Goal: Information Seeking & Learning: Find specific page/section

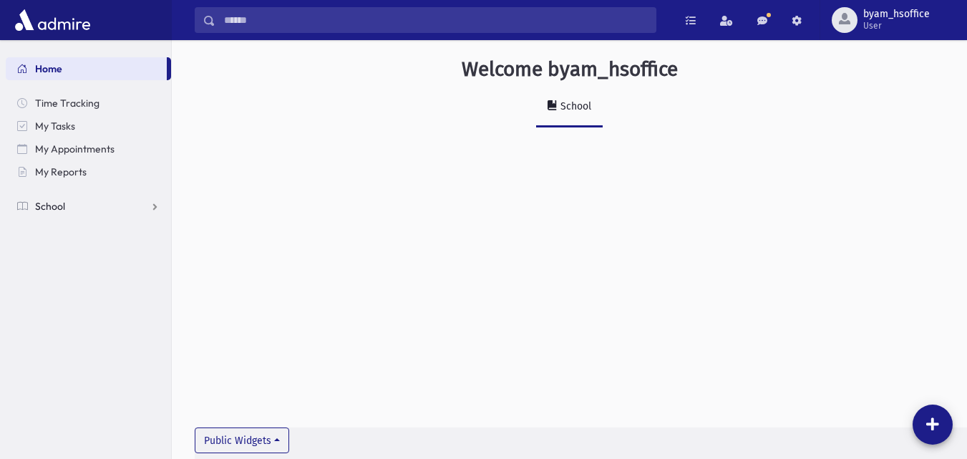
click at [144, 212] on link "School" at bounding box center [88, 206] width 165 height 23
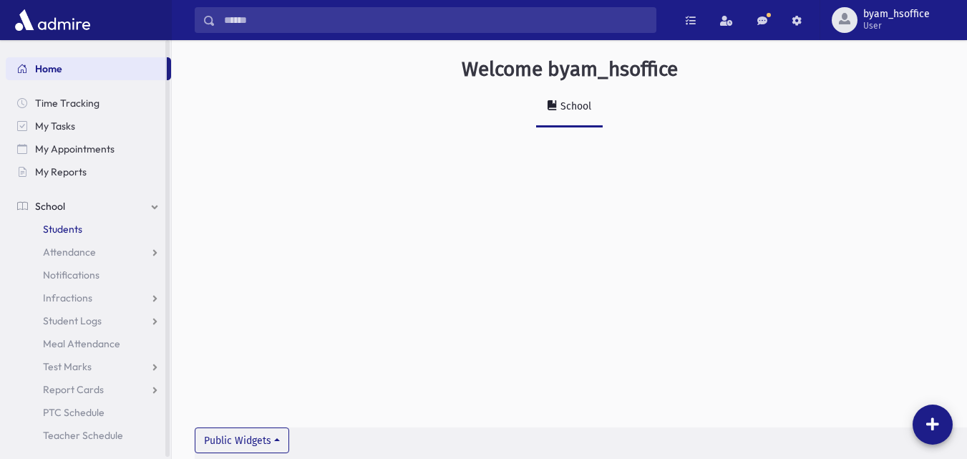
click at [84, 233] on link "Students" at bounding box center [88, 229] width 165 height 23
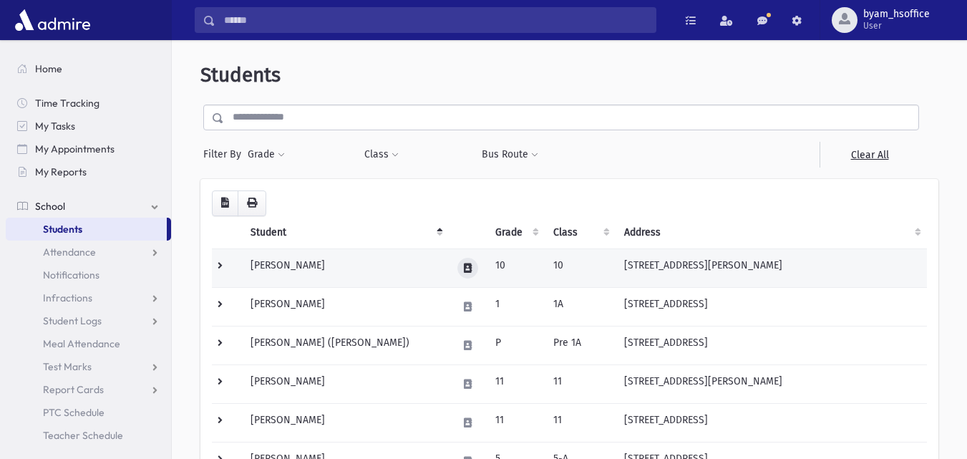
click at [457, 273] on button at bounding box center [467, 268] width 21 height 21
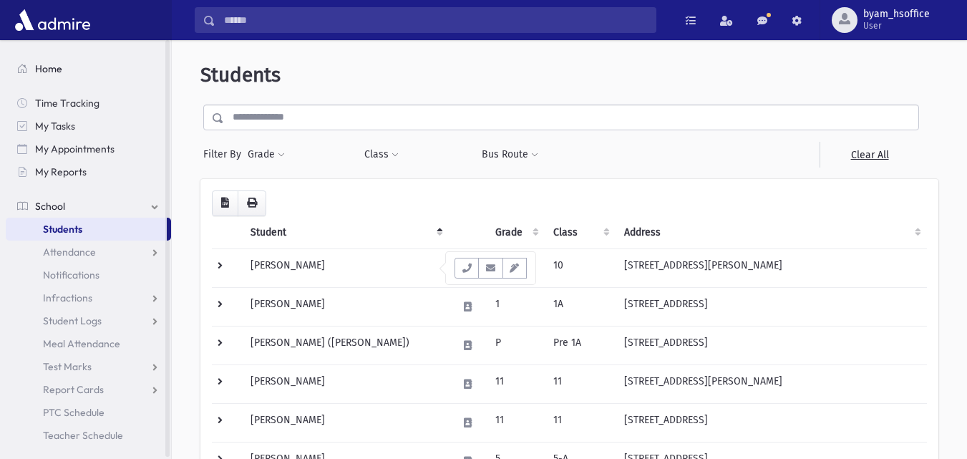
click at [57, 73] on span "Home" at bounding box center [48, 68] width 27 height 13
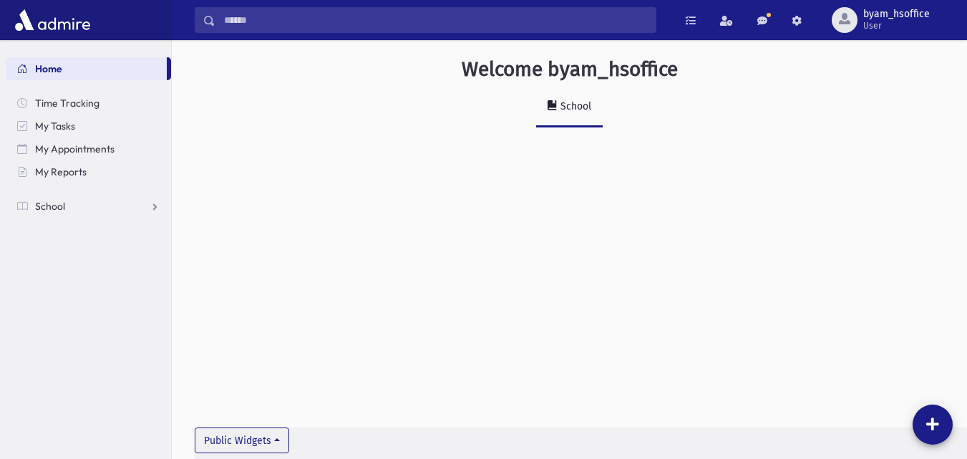
scroll to position [32, 0]
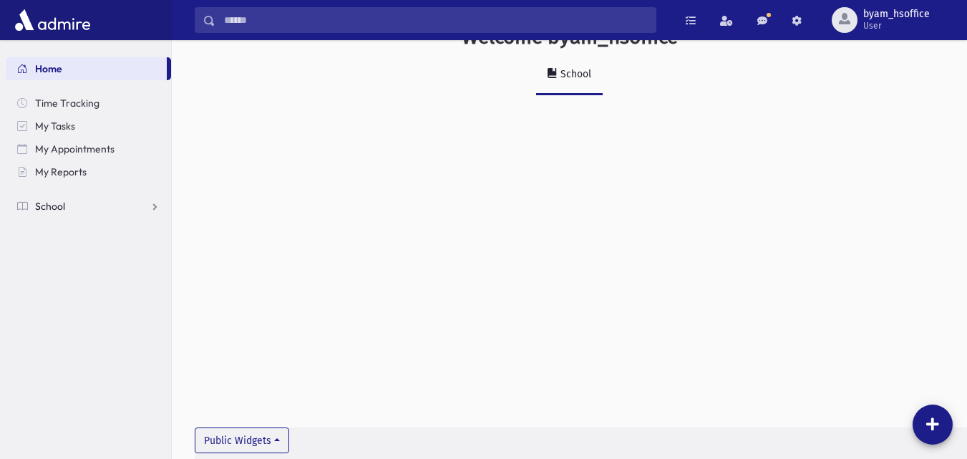
click at [92, 200] on link "School" at bounding box center [88, 206] width 165 height 23
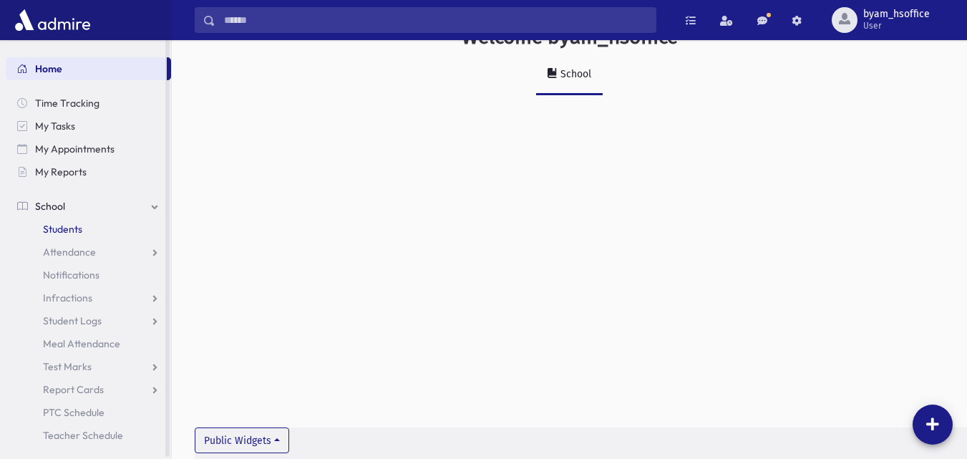
click at [73, 235] on link "Students" at bounding box center [88, 229] width 165 height 23
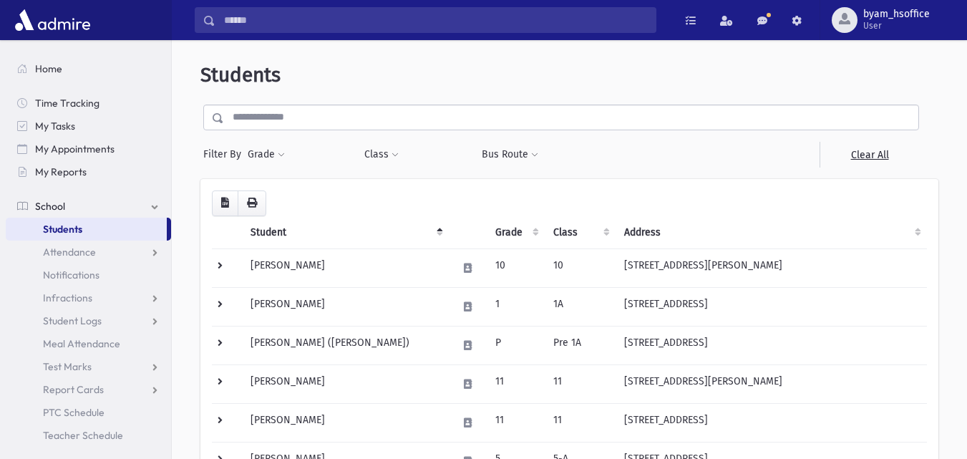
select select
click at [281, 162] on button "Grade" at bounding box center [266, 155] width 39 height 26
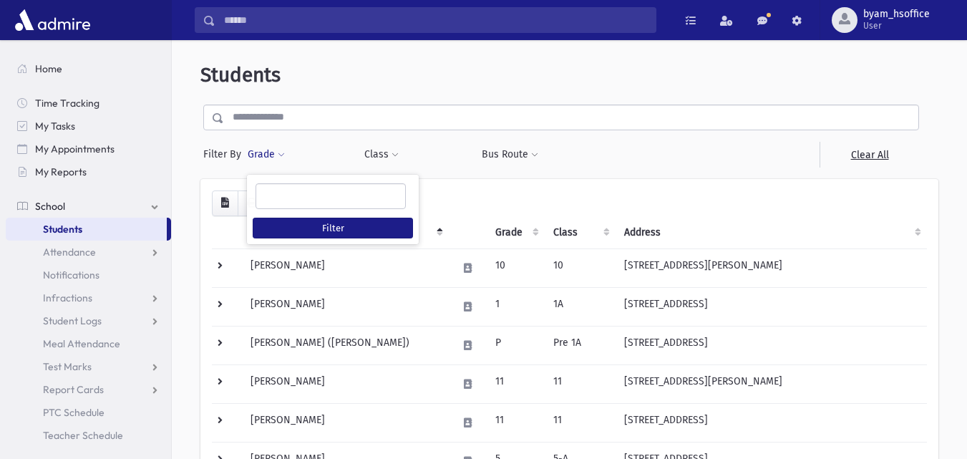
click at [283, 191] on ul at bounding box center [330, 194] width 149 height 21
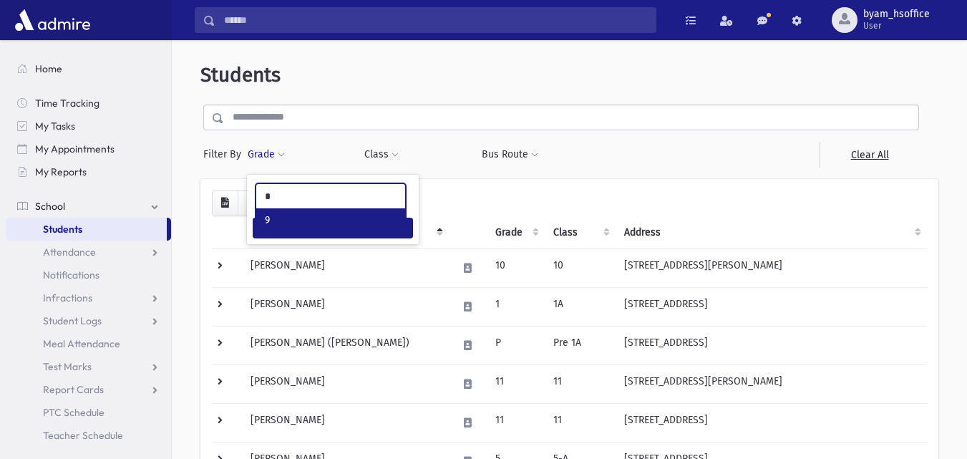
type input "*"
select select "**"
type input "**"
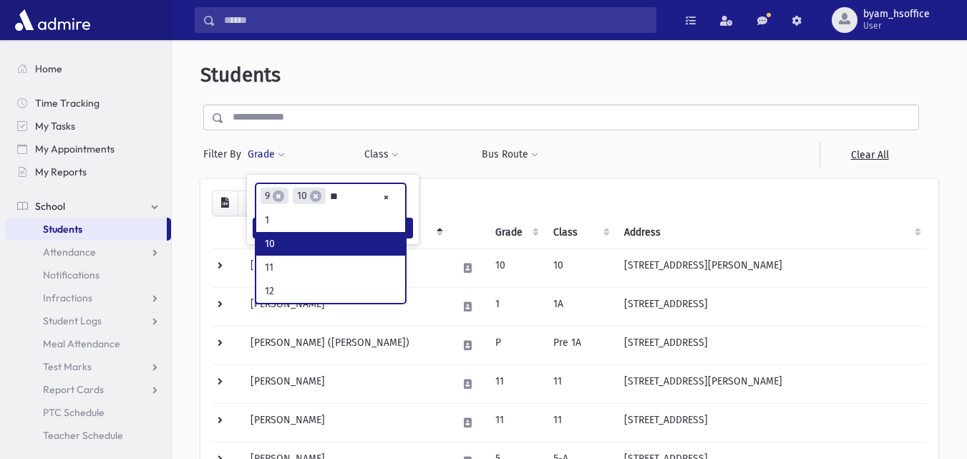
type input "**"
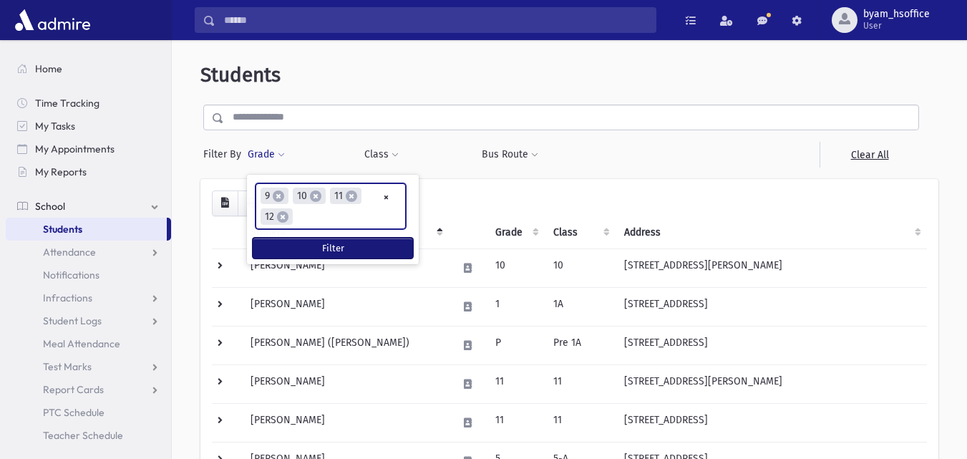
click at [297, 239] on button "Filter" at bounding box center [333, 248] width 160 height 21
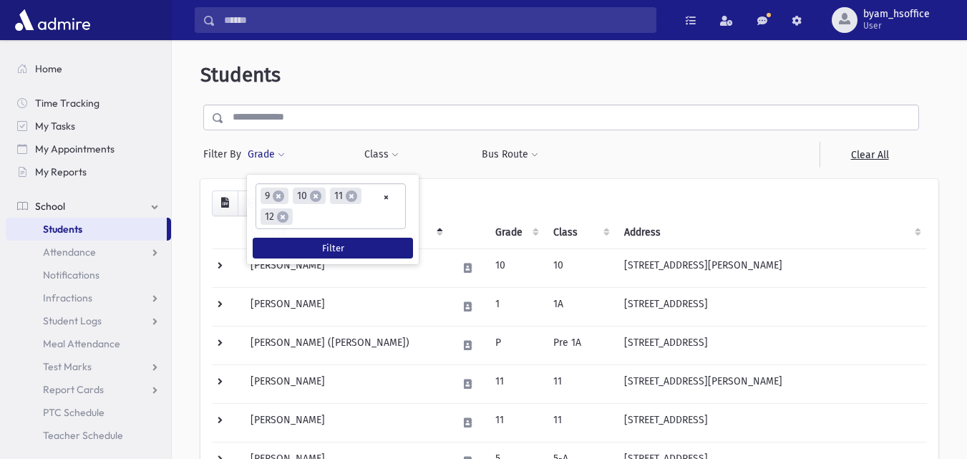
click at [605, 156] on div at bounding box center [648, 155] width 117 height 26
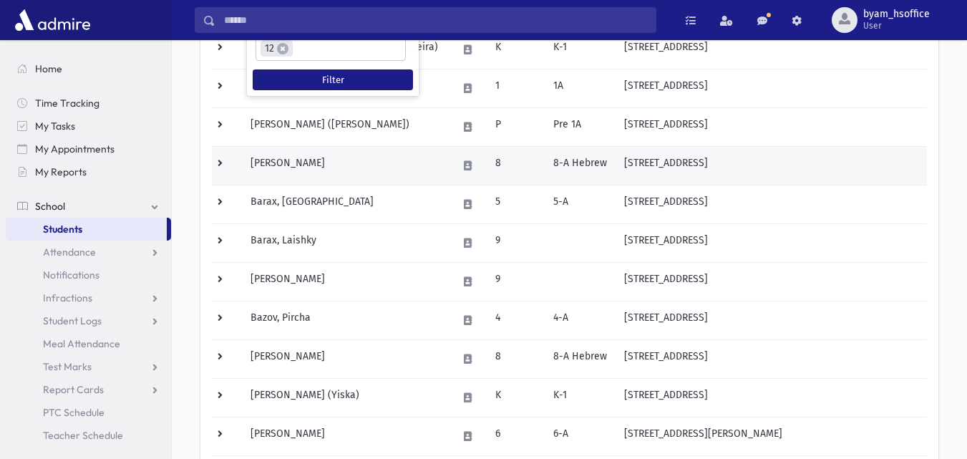
scroll to position [0, 0]
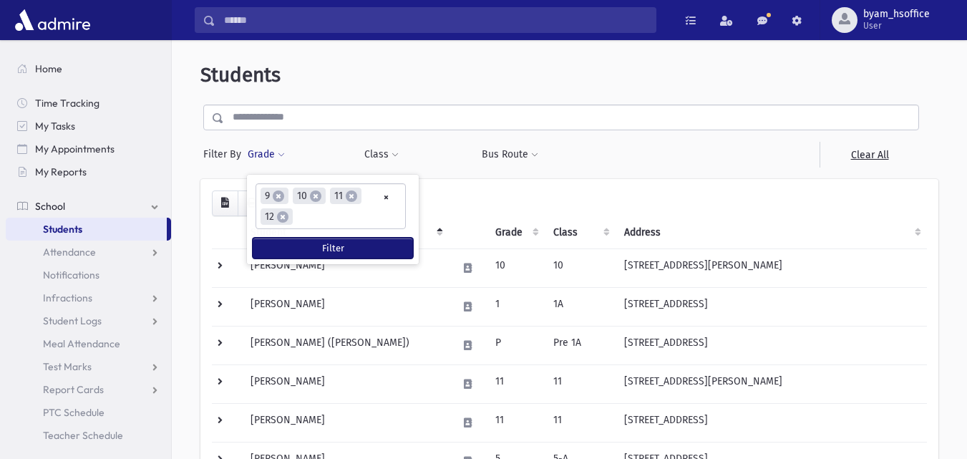
click at [336, 248] on button "Filter" at bounding box center [333, 248] width 160 height 21
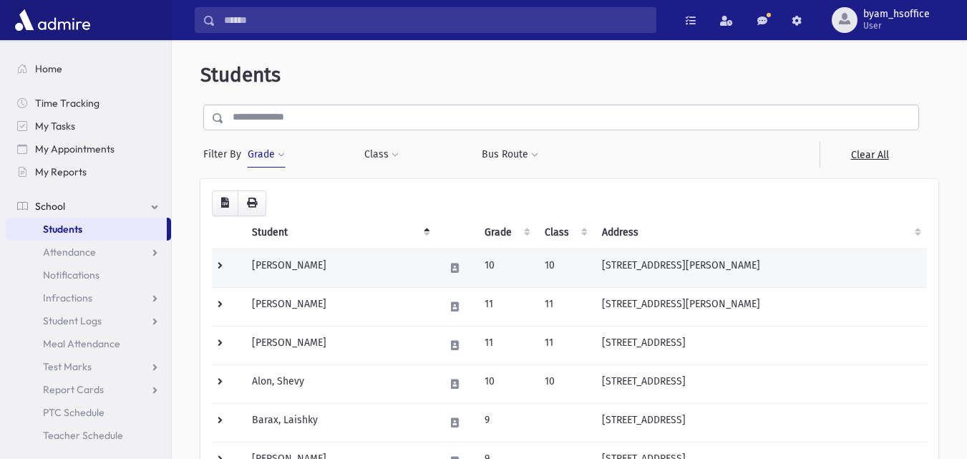
click at [240, 264] on td at bounding box center [227, 267] width 31 height 39
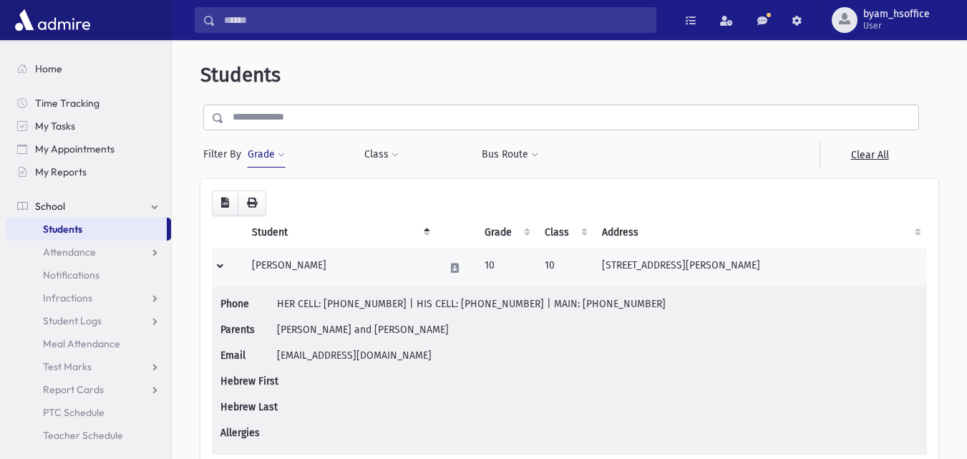
click at [227, 271] on td at bounding box center [227, 267] width 31 height 39
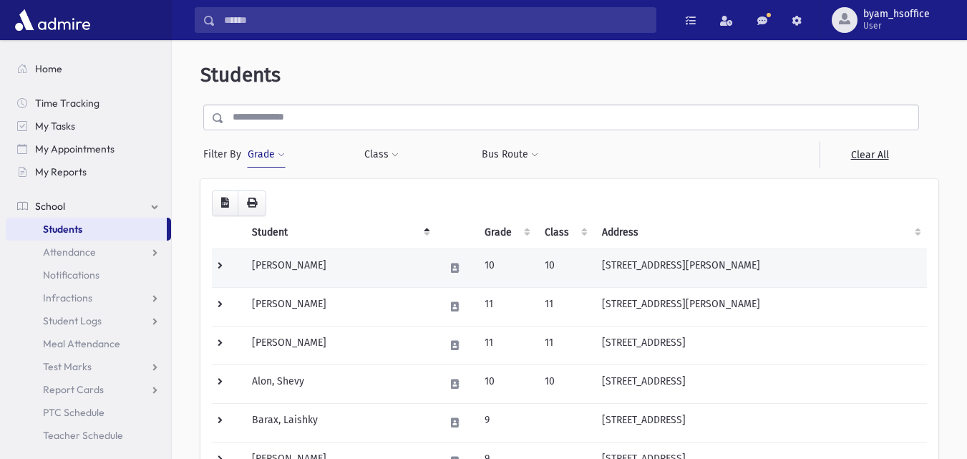
click at [716, 275] on td "[STREET_ADDRESS][PERSON_NAME]" at bounding box center [760, 267] width 334 height 39
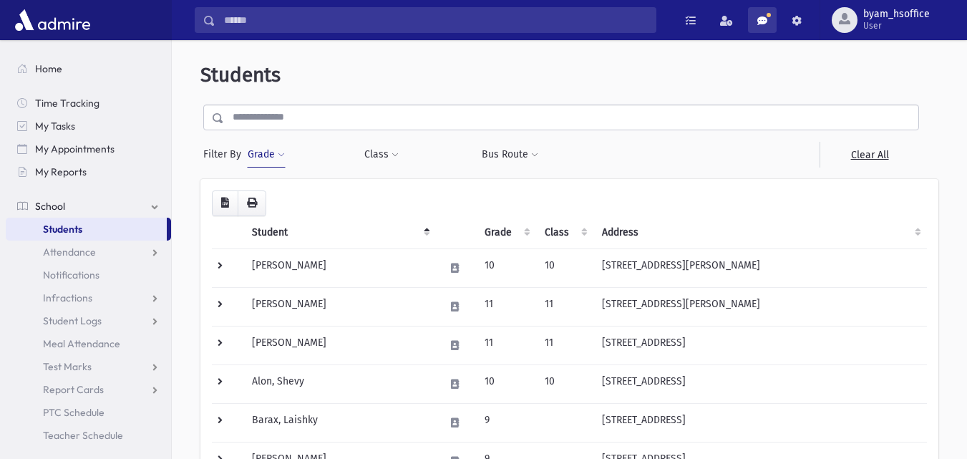
click at [769, 26] on link at bounding box center [762, 20] width 29 height 26
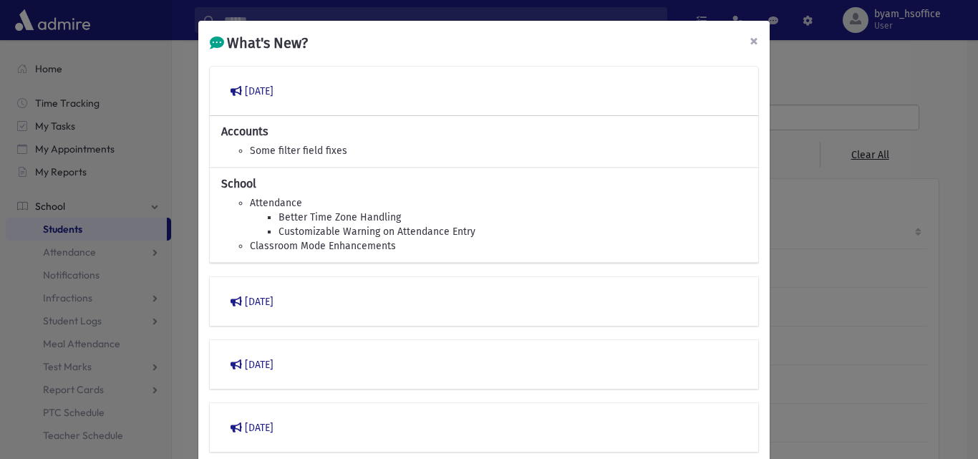
click at [755, 35] on button "×" at bounding box center [753, 41] width 31 height 40
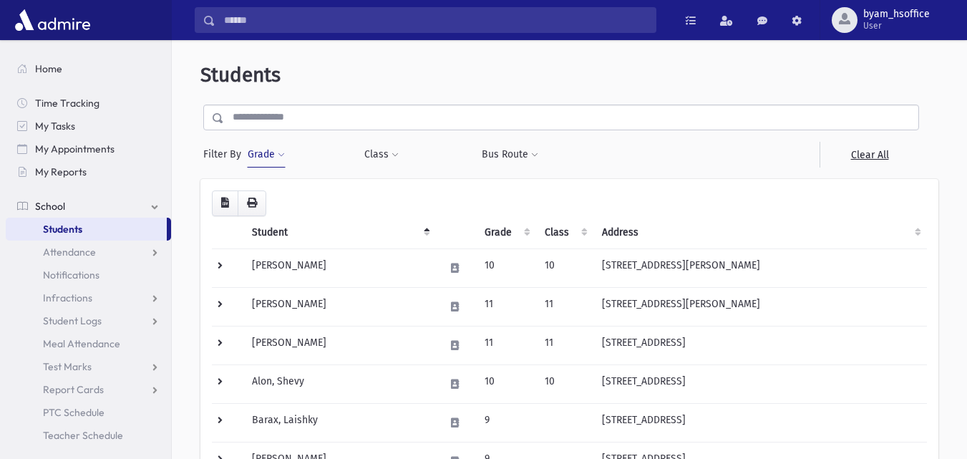
click at [517, 235] on th "Grade" at bounding box center [506, 232] width 60 height 33
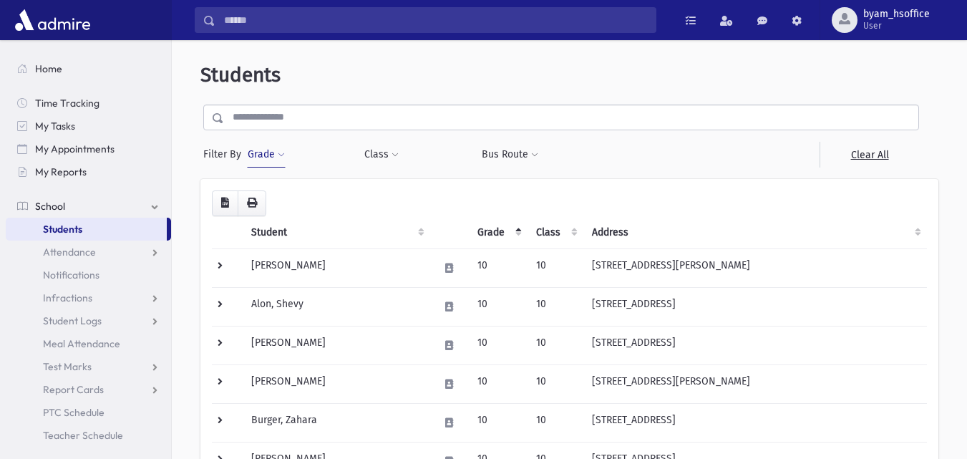
click at [517, 235] on th "Grade" at bounding box center [498, 232] width 59 height 33
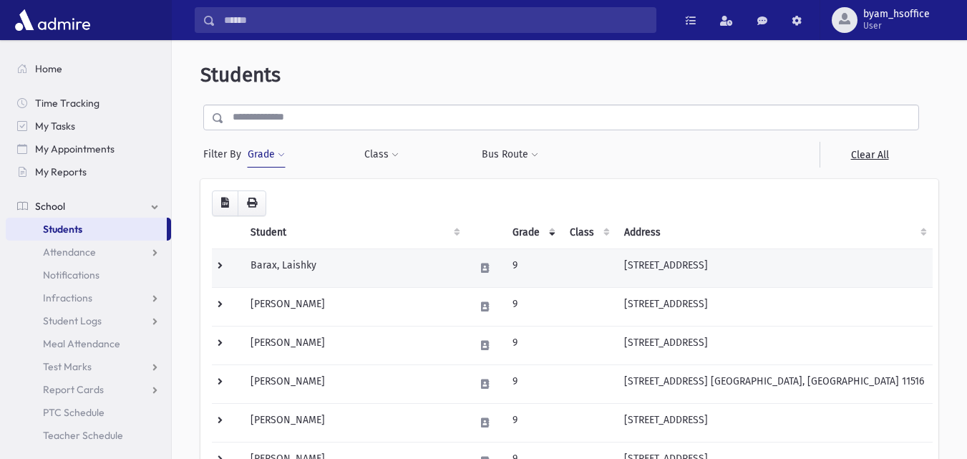
click at [226, 263] on td at bounding box center [227, 267] width 30 height 39
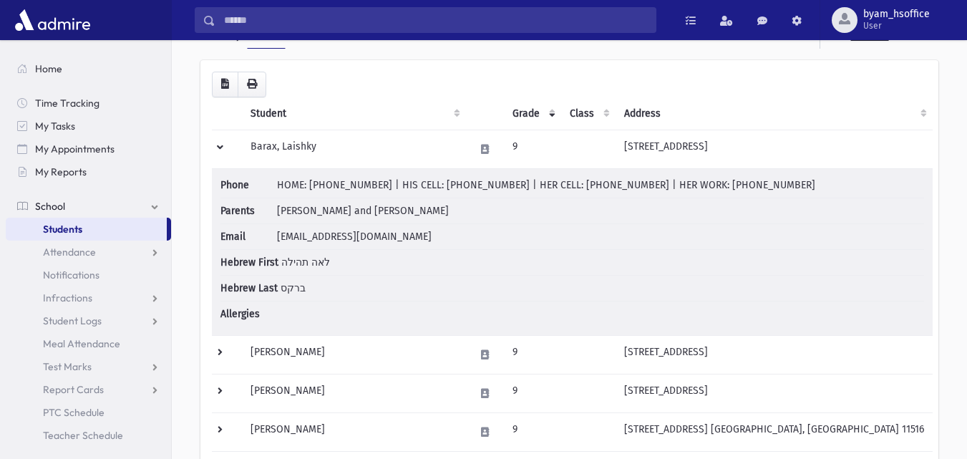
scroll to position [120, 0]
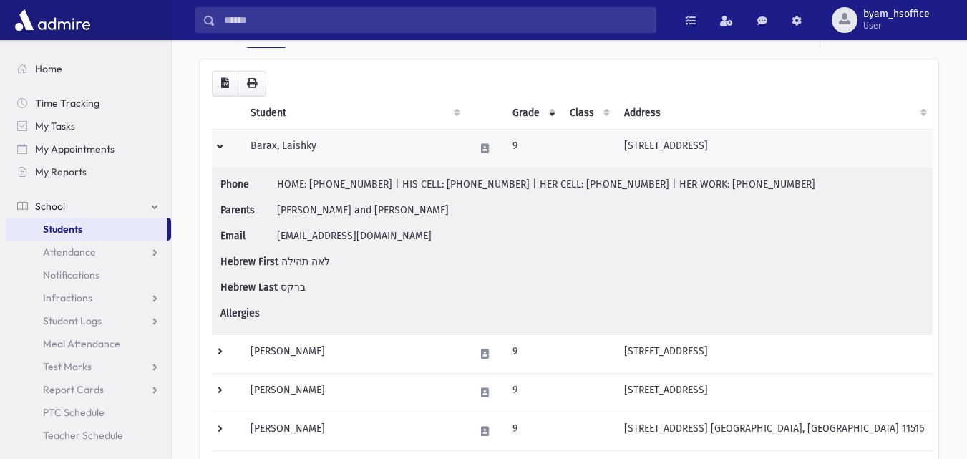
click at [225, 142] on td at bounding box center [227, 148] width 30 height 39
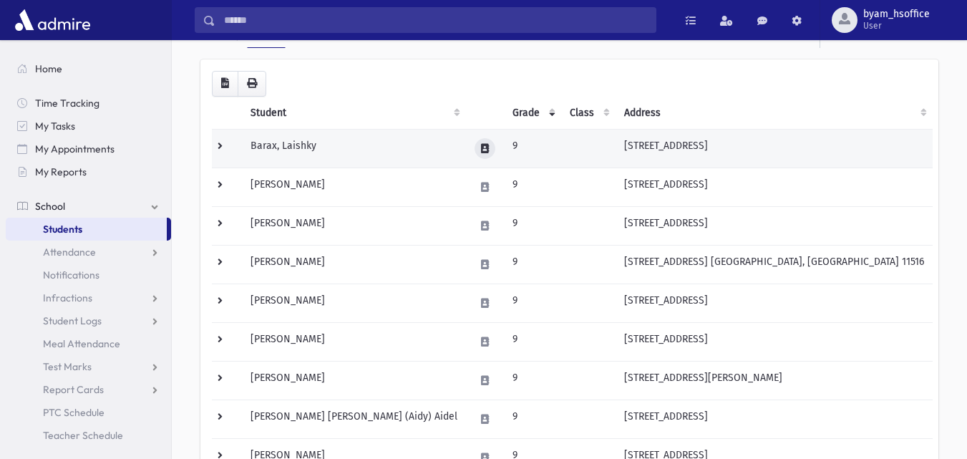
click at [481, 147] on icon at bounding box center [485, 148] width 8 height 9
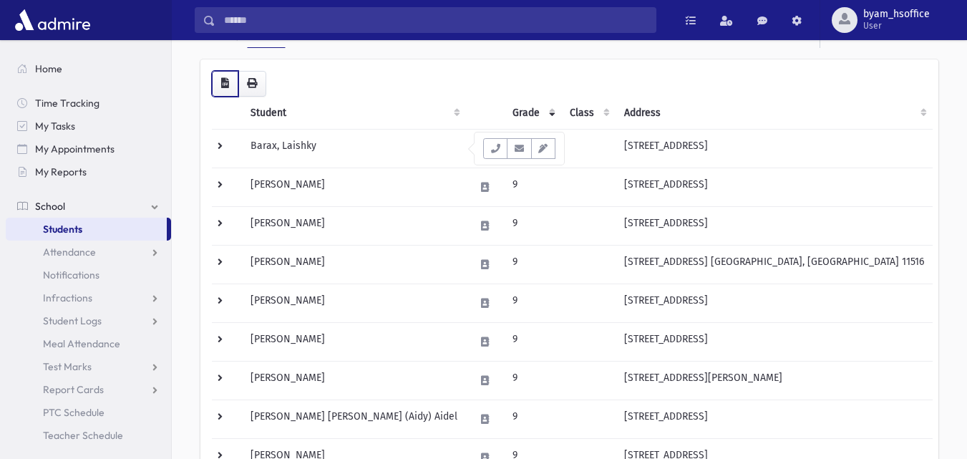
click at [222, 80] on icon "button" at bounding box center [225, 83] width 8 height 10
click at [103, 331] on link "Student Logs" at bounding box center [88, 320] width 165 height 23
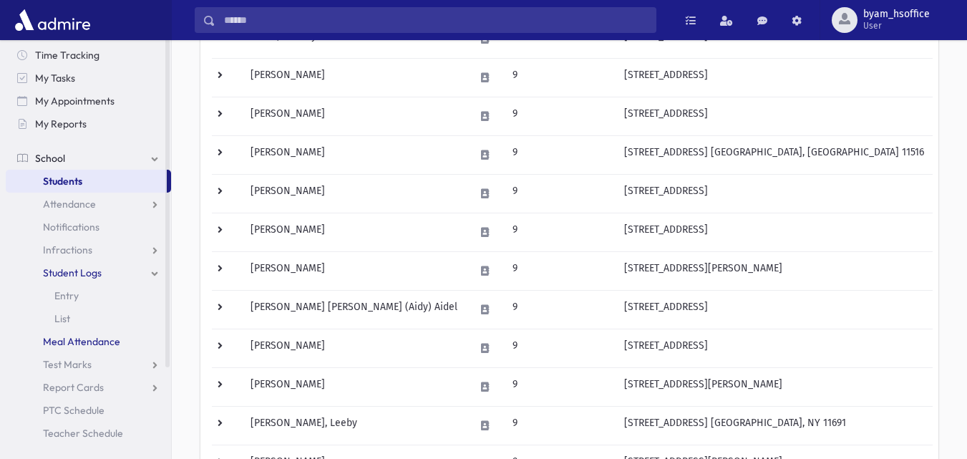
scroll to position [0, 0]
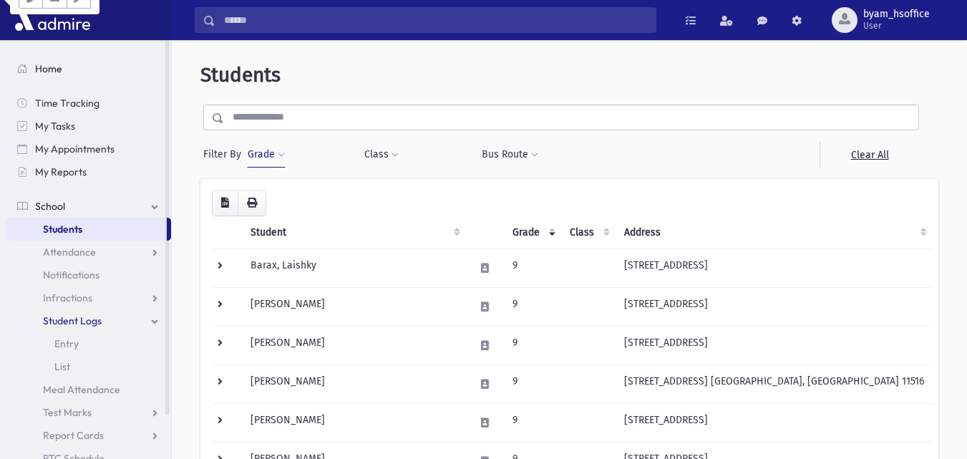
click at [77, 72] on link "Home" at bounding box center [88, 68] width 165 height 23
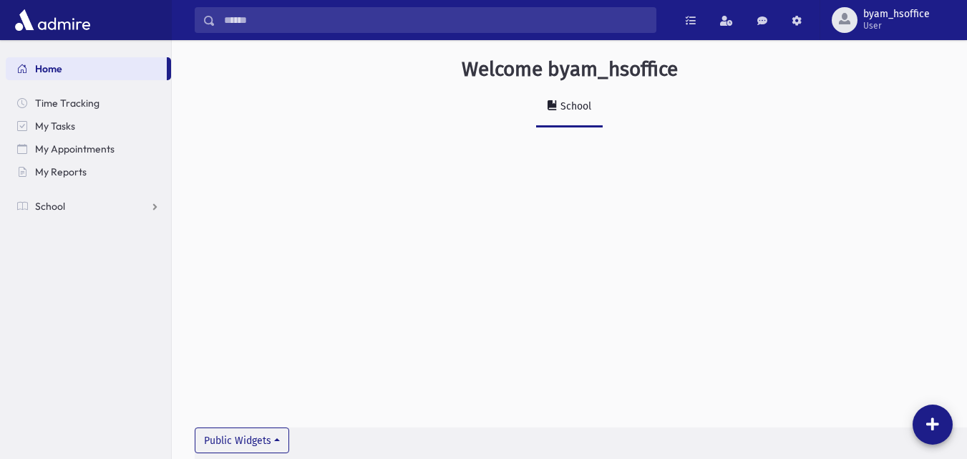
click at [267, 29] on input "Search" at bounding box center [435, 20] width 440 height 26
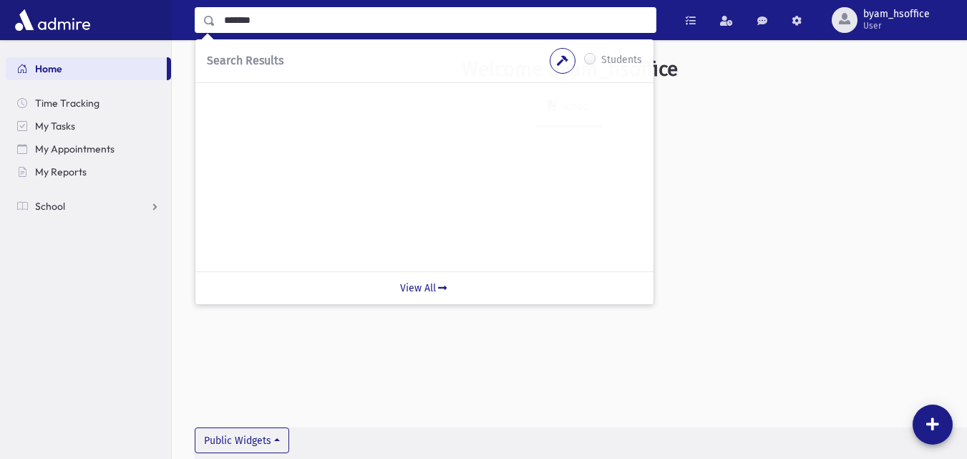
drag, startPoint x: 281, startPoint y: 29, endPoint x: 225, endPoint y: 33, distance: 55.2
click at [225, 33] on div "******* Search Results Students" at bounding box center [569, 20] width 795 height 40
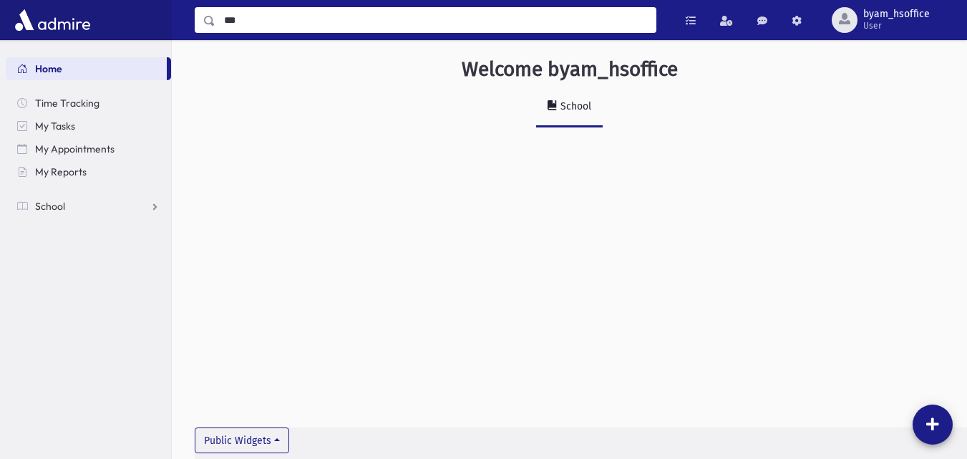
type input "***"
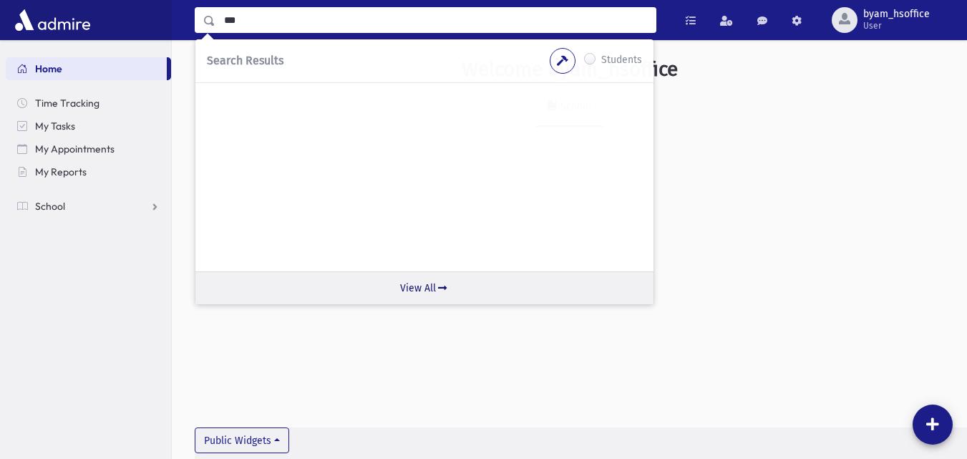
click at [435, 282] on link "View All" at bounding box center [424, 287] width 458 height 33
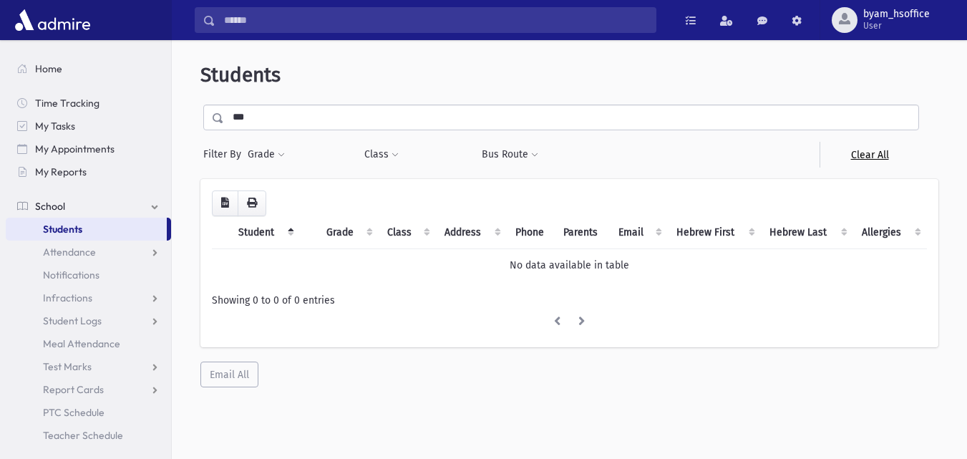
click at [870, 165] on link "Clear All" at bounding box center [868, 155] width 99 height 26
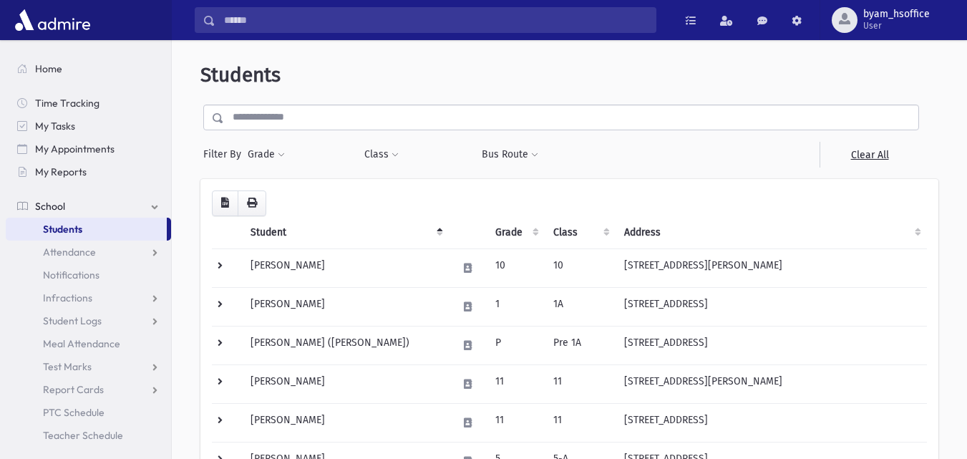
click at [97, 230] on link "Students" at bounding box center [86, 229] width 161 height 23
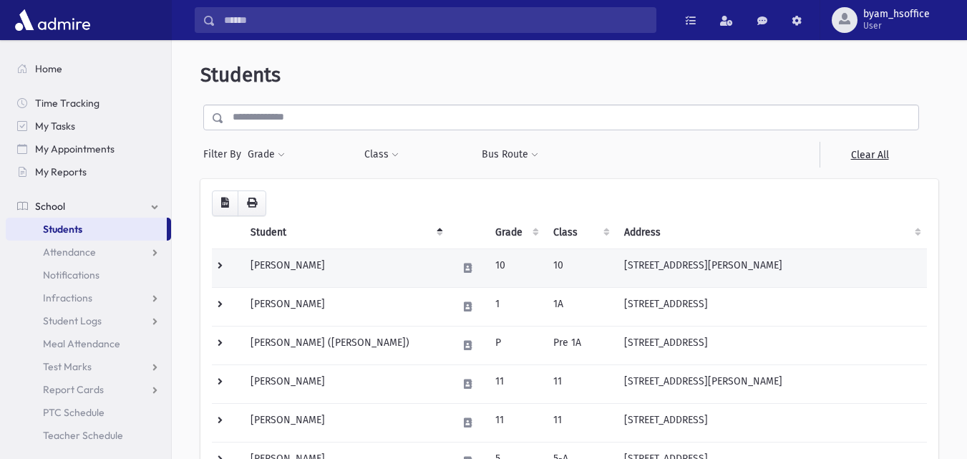
click at [240, 266] on td at bounding box center [227, 267] width 30 height 39
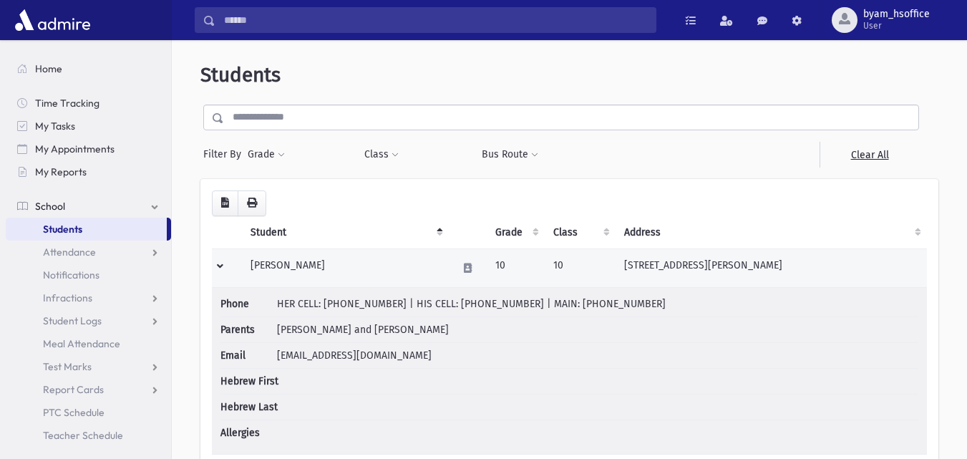
click at [240, 266] on td at bounding box center [227, 267] width 30 height 39
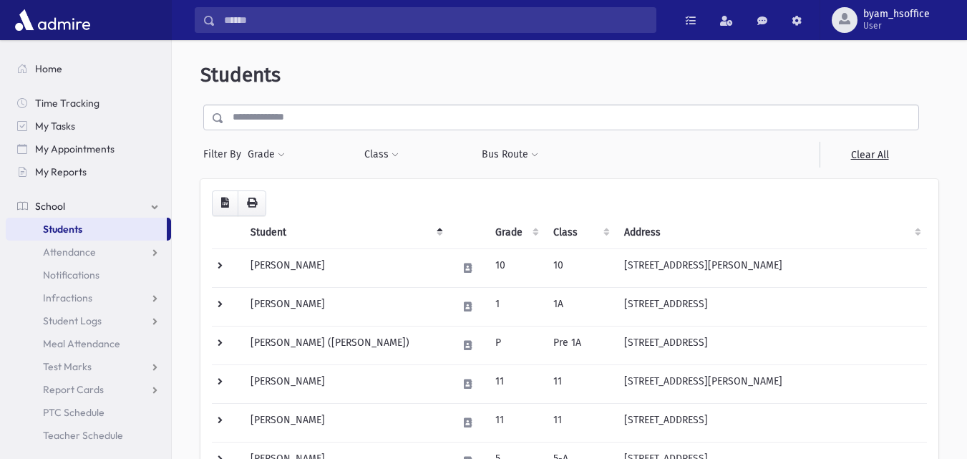
click at [60, 29] on img at bounding box center [52, 20] width 82 height 29
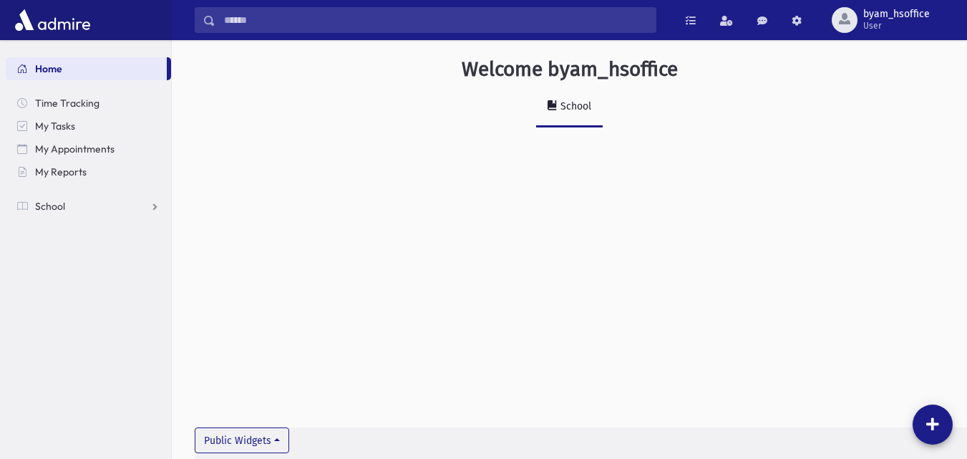
click at [567, 110] on div "School" at bounding box center [575, 106] width 34 height 12
click at [276, 424] on div "Welcome byam_hsoffice School Public Widgets" at bounding box center [569, 249] width 795 height 419
click at [265, 436] on button "Public Widgets" at bounding box center [242, 440] width 94 height 26
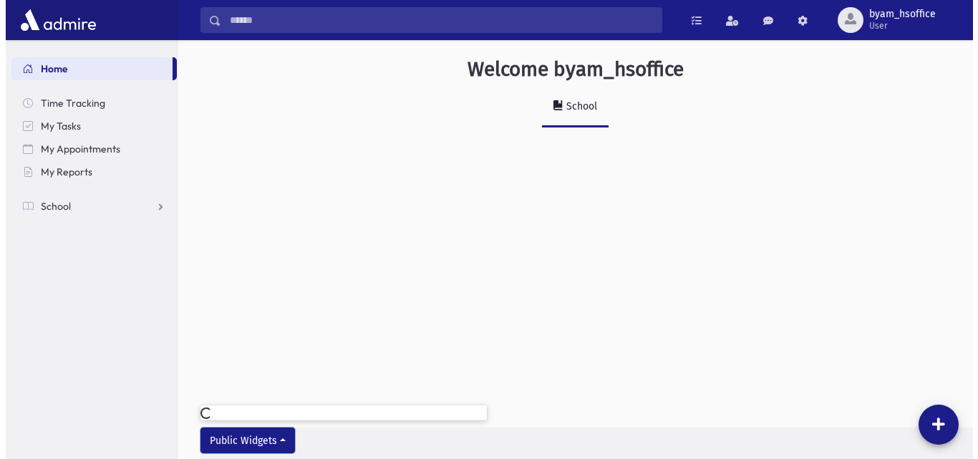
scroll to position [1, 0]
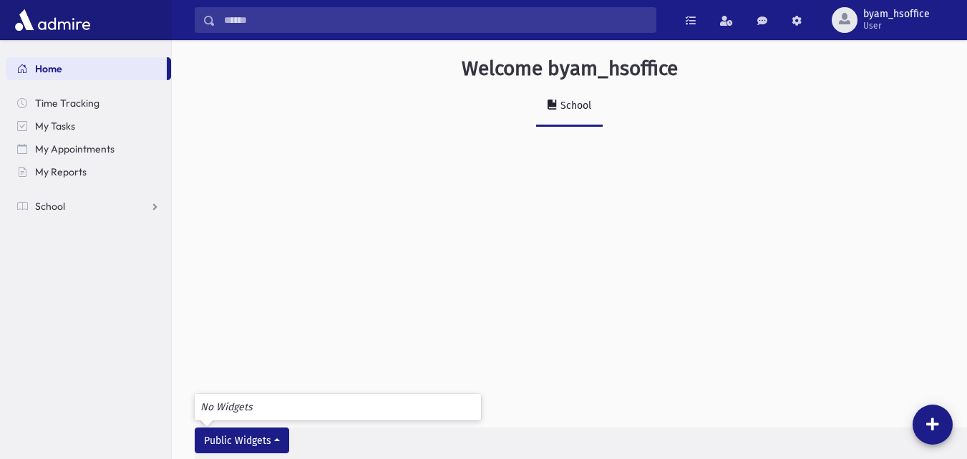
click at [721, 272] on div "Welcome byam_hsoffice School Public Widgets No Widgets" at bounding box center [569, 248] width 795 height 419
click at [808, 28] on link at bounding box center [796, 20] width 29 height 26
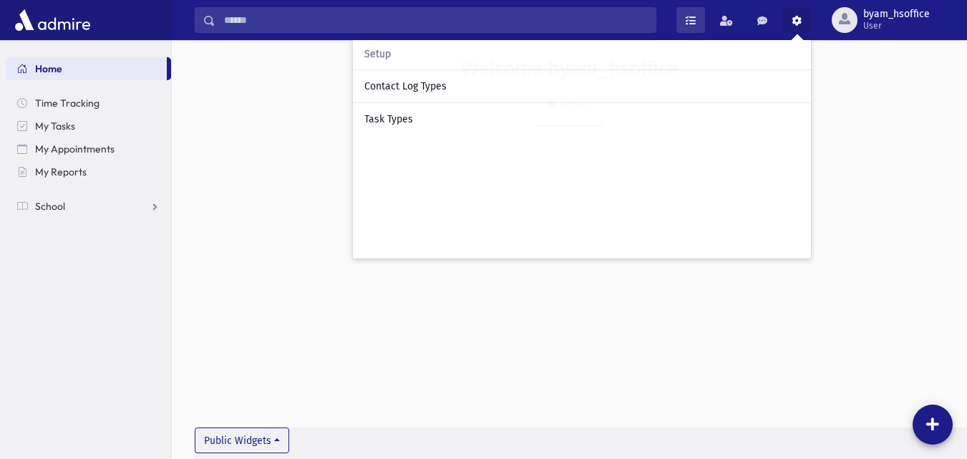
click at [684, 18] on link at bounding box center [690, 20] width 29 height 26
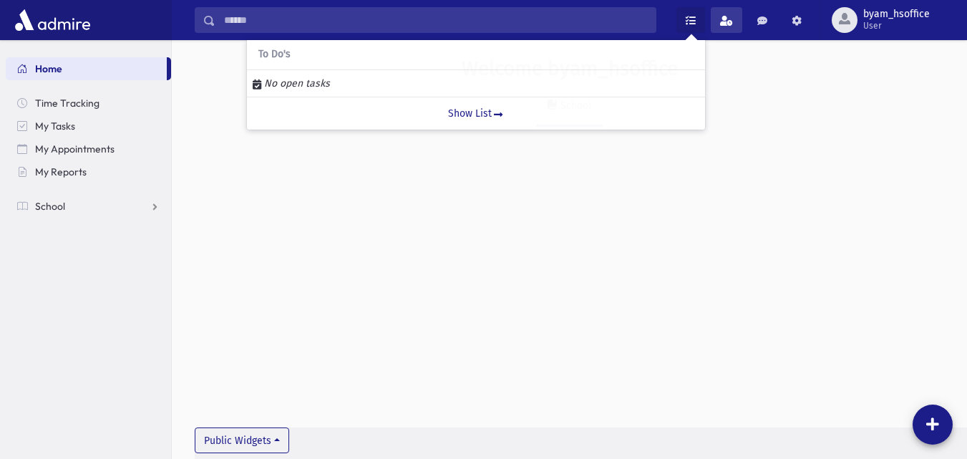
click at [721, 19] on span at bounding box center [726, 21] width 13 height 10
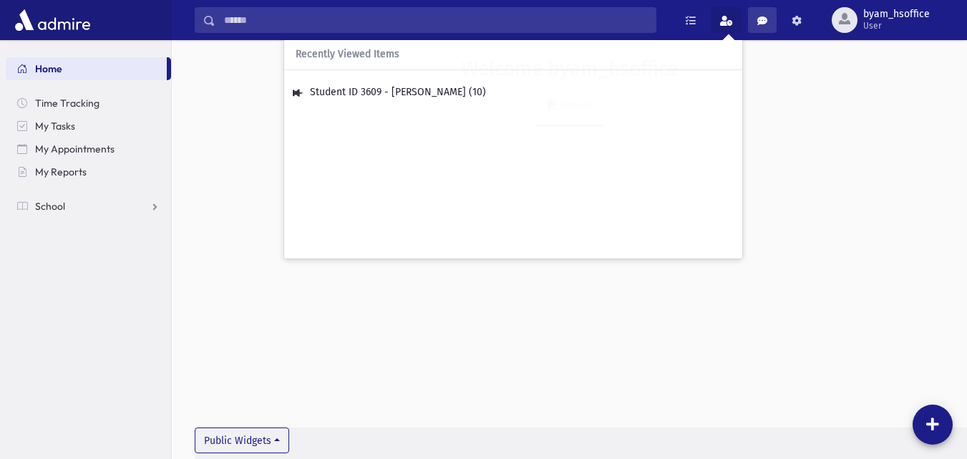
click at [766, 11] on link at bounding box center [762, 20] width 29 height 26
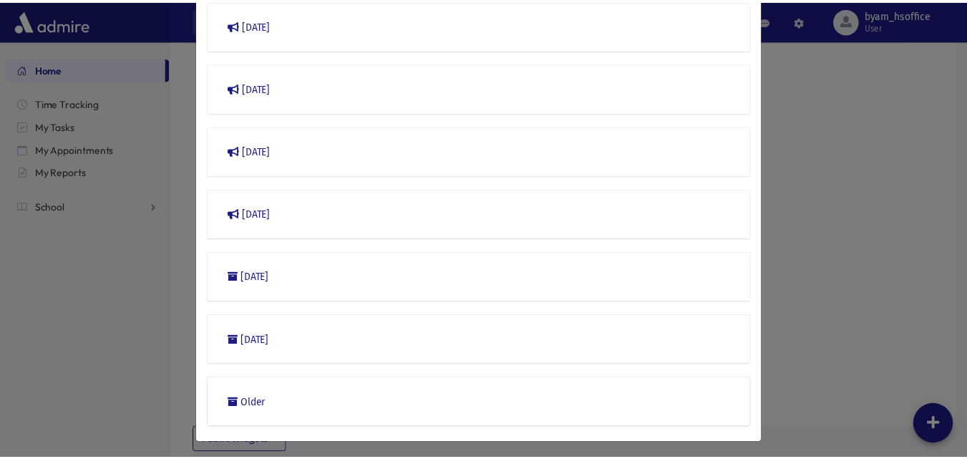
scroll to position [344, 0]
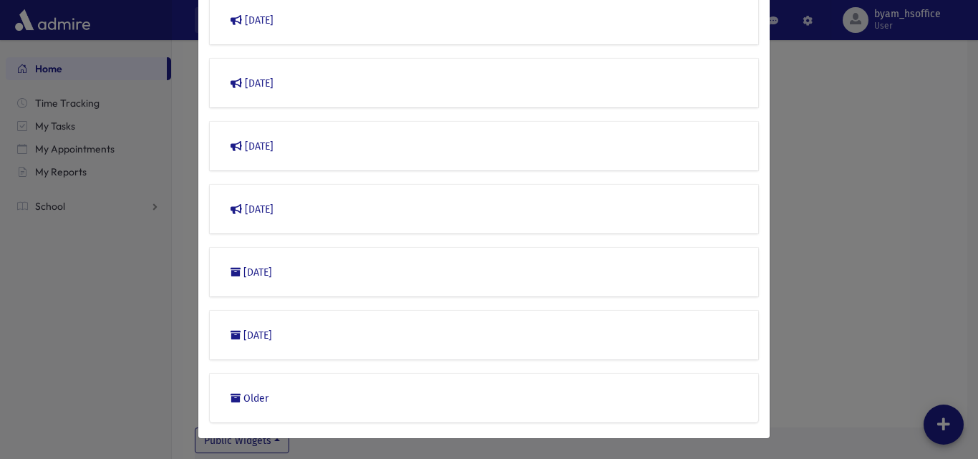
click at [847, 215] on div "What's New? × [DATE] Accounts Some filter field fixes School Attendance Better …" at bounding box center [489, 229] width 978 height 459
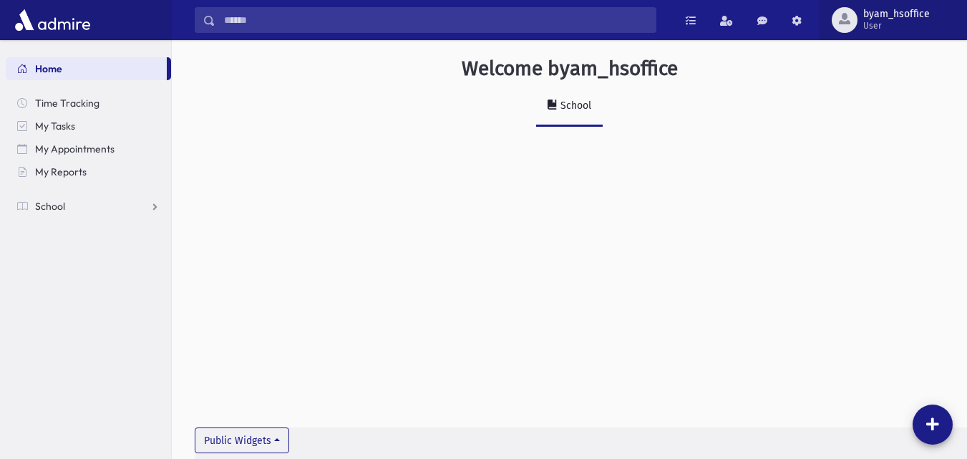
click at [878, 19] on span "byam_hsoffice" at bounding box center [896, 14] width 67 height 11
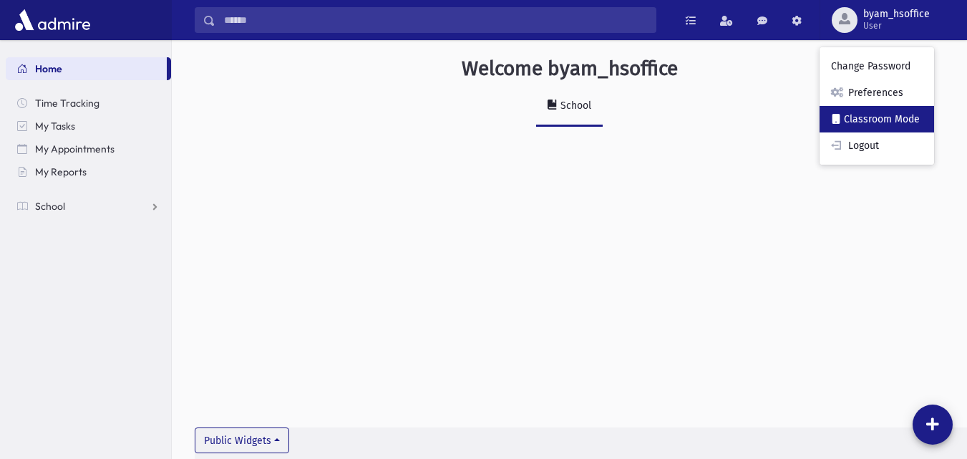
click at [844, 121] on link "Classroom Mode" at bounding box center [876, 119] width 115 height 26
